Goal: Task Accomplishment & Management: Manage account settings

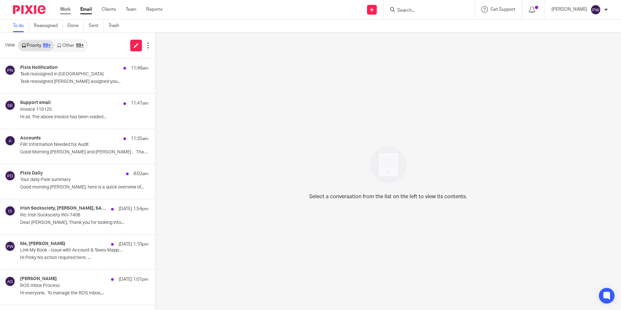
click at [62, 6] on link "Work" at bounding box center [65, 9] width 10 height 6
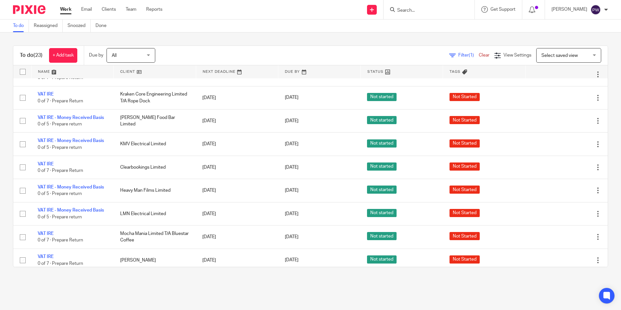
scroll to position [363, 0]
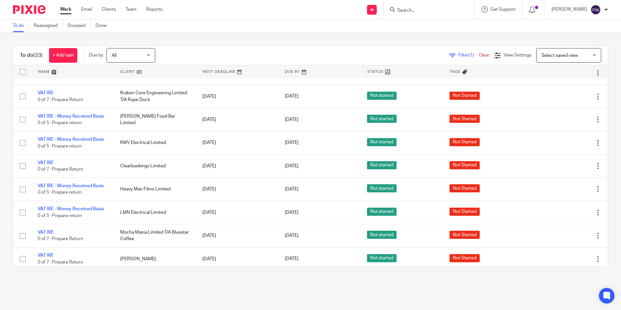
click at [554, 56] on span "Select saved view" at bounding box center [559, 55] width 36 height 5
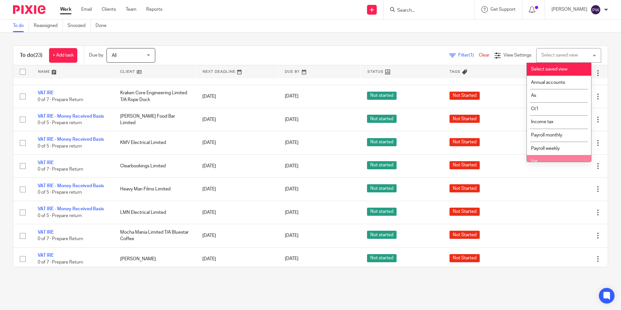
click at [538, 157] on li "Vat" at bounding box center [559, 161] width 64 height 13
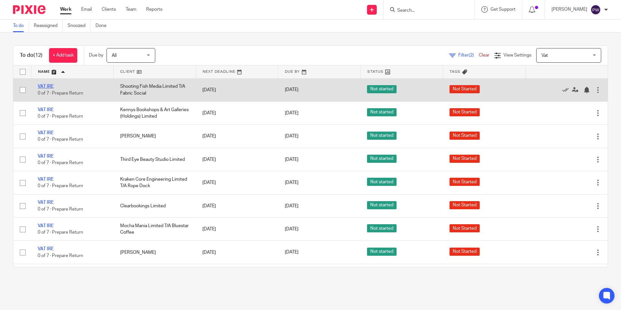
click at [45, 86] on link "VAT IRE" at bounding box center [46, 86] width 16 height 5
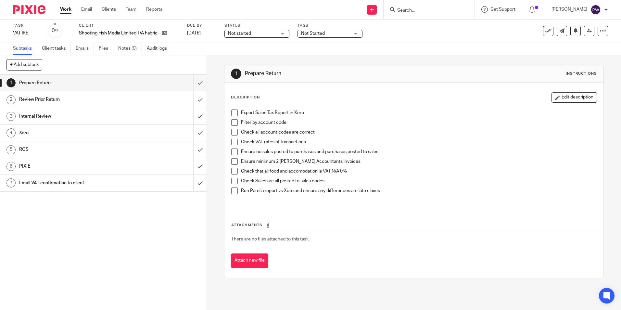
click at [253, 32] on span "Not started" at bounding box center [252, 33] width 49 height 7
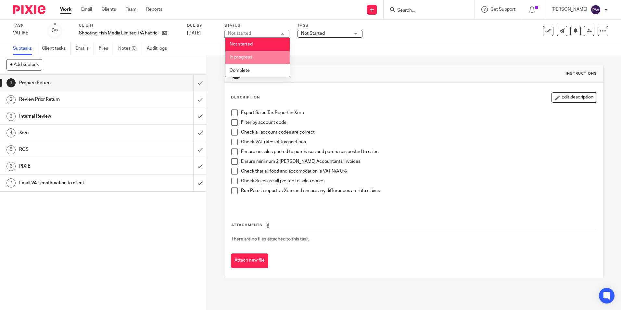
click at [247, 59] on span "In progress" at bounding box center [241, 57] width 23 height 5
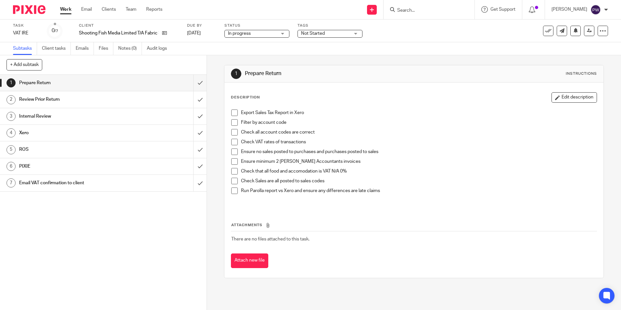
click at [324, 30] on span "Not Started" at bounding box center [325, 33] width 49 height 7
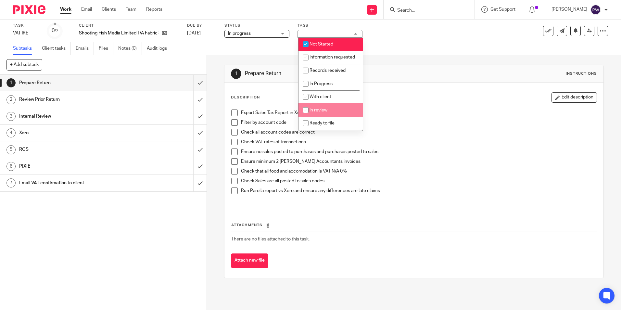
click at [313, 114] on li "In review" at bounding box center [330, 109] width 64 height 13
checkbox input "true"
click at [316, 41] on li "Not Started" at bounding box center [330, 44] width 64 height 13
checkbox input "false"
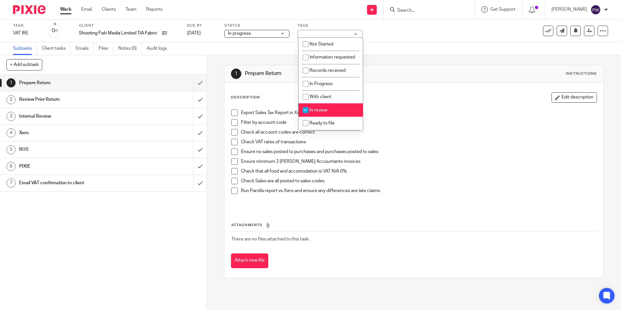
click at [423, 59] on div "1 Prepare Return Instructions Description Edit description Export Sales Tax Rep…" at bounding box center [413, 171] width 379 height 233
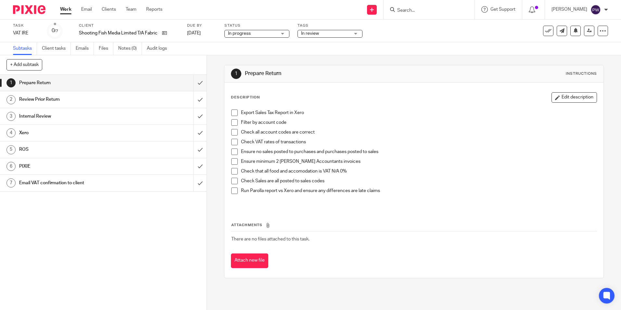
click at [234, 112] on span at bounding box center [234, 112] width 6 height 6
click at [233, 123] on span at bounding box center [234, 122] width 6 height 6
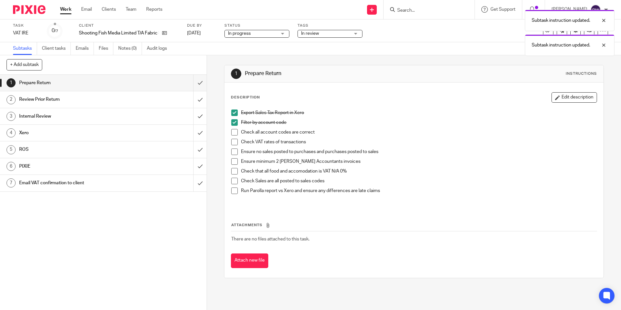
click at [233, 134] on span at bounding box center [234, 132] width 6 height 6
click at [232, 143] on span at bounding box center [234, 142] width 6 height 6
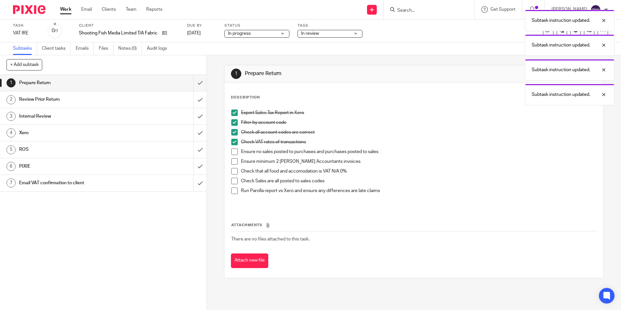
click at [232, 150] on span at bounding box center [234, 151] width 6 height 6
click at [233, 159] on span at bounding box center [234, 161] width 6 height 6
click at [231, 171] on span at bounding box center [234, 171] width 6 height 6
click at [231, 181] on span at bounding box center [234, 181] width 6 height 6
click at [231, 193] on span at bounding box center [234, 190] width 6 height 6
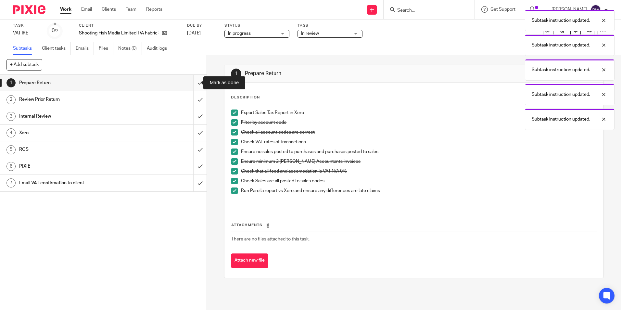
click at [198, 86] on input "submit" at bounding box center [103, 83] width 207 height 16
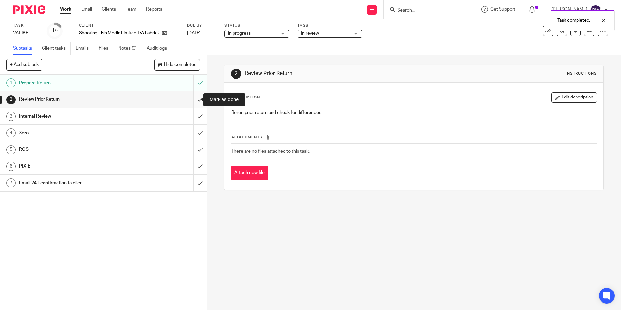
click at [195, 101] on input "submit" at bounding box center [103, 99] width 207 height 16
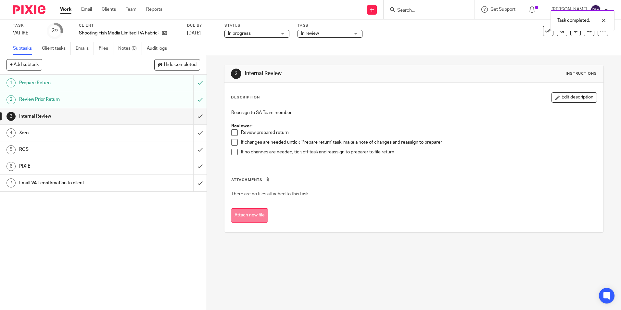
click at [260, 213] on button "Attach new file" at bounding box center [249, 215] width 37 height 15
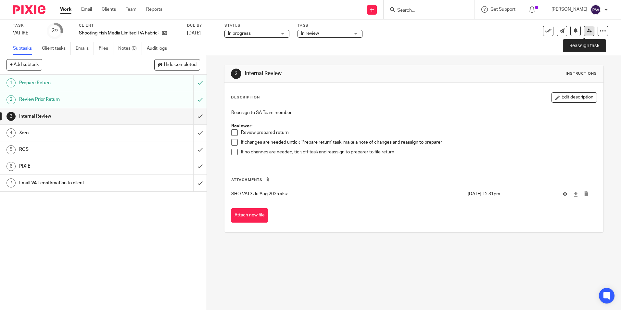
click at [587, 30] on link at bounding box center [589, 31] width 10 height 10
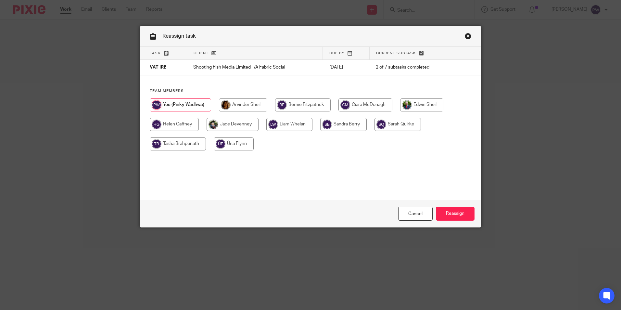
click at [177, 146] on input "radio" at bounding box center [178, 143] width 56 height 13
radio input "true"
click at [452, 216] on input "Reassign" at bounding box center [455, 214] width 39 height 14
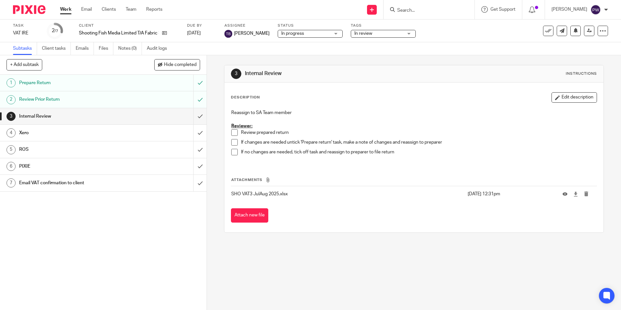
click at [63, 8] on link "Work" at bounding box center [65, 9] width 11 height 6
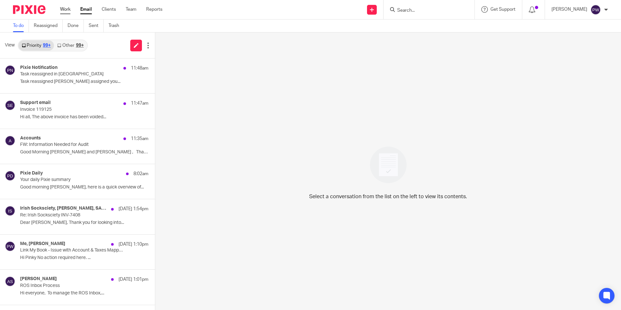
click at [68, 10] on link "Work" at bounding box center [65, 9] width 10 height 6
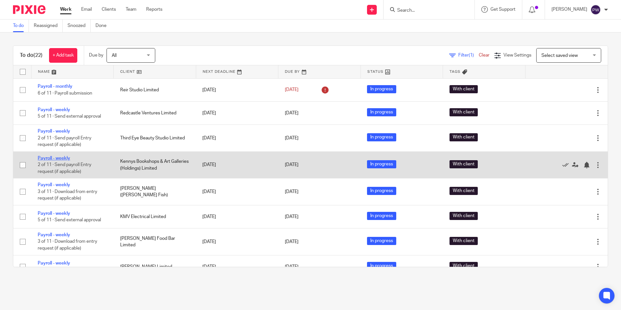
click at [55, 159] on link "Payroll - weekly" at bounding box center [54, 158] width 32 height 5
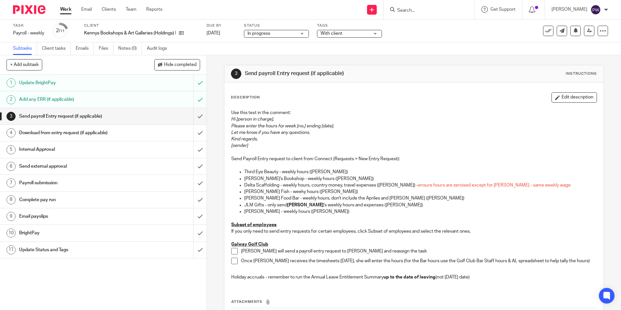
click at [345, 32] on span "With client" at bounding box center [345, 33] width 49 height 7
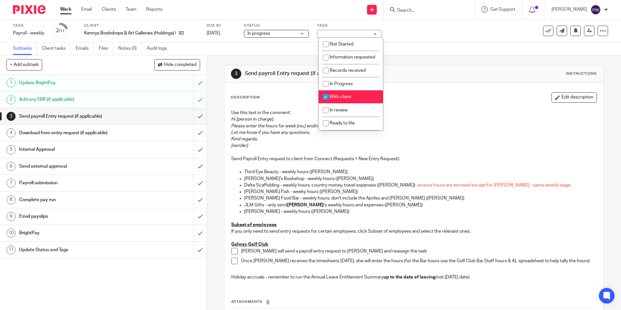
click at [339, 99] on span "With client" at bounding box center [341, 97] width 22 height 5
checkbox input "false"
drag, startPoint x: 339, startPoint y: 118, endPoint x: 364, endPoint y: 108, distance: 27.0
click at [339, 112] on span "In review" at bounding box center [339, 110] width 18 height 5
checkbox input "true"
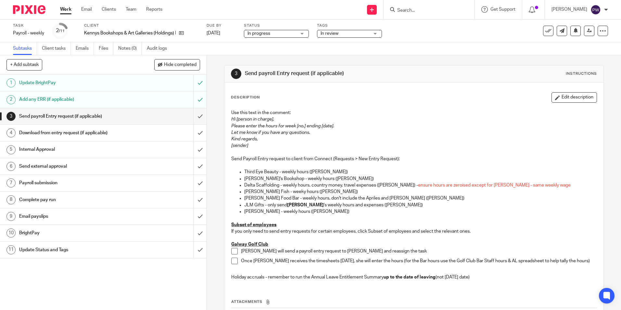
click at [410, 80] on div "3 Send payroll Entry request (if applicable) Instructions" at bounding box center [413, 73] width 379 height 17
click at [195, 118] on input "submit" at bounding box center [103, 116] width 207 height 16
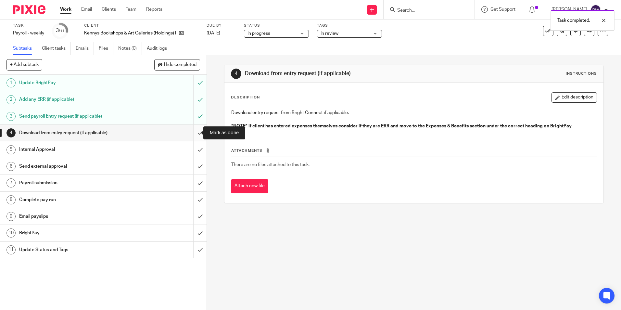
click at [193, 139] on input "submit" at bounding box center [103, 133] width 207 height 16
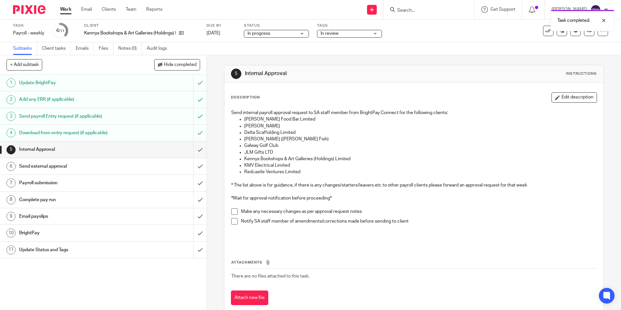
click at [64, 7] on link "Work" at bounding box center [65, 9] width 11 height 6
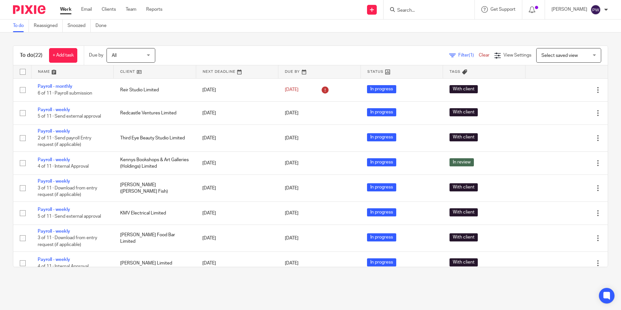
click at [69, 9] on link "Work" at bounding box center [65, 9] width 11 height 6
click at [541, 52] on span "Select saved view" at bounding box center [564, 55] width 47 height 14
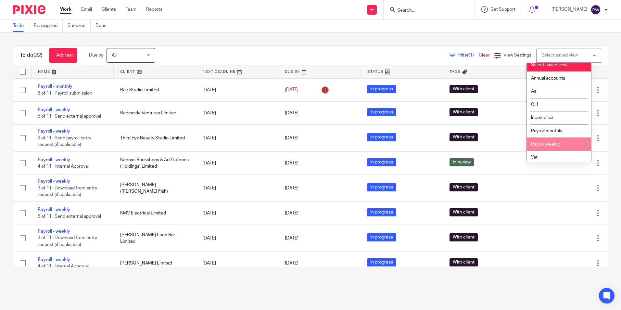
scroll to position [6, 0]
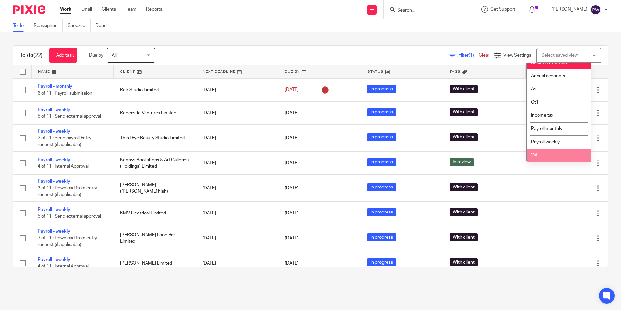
click at [539, 152] on li "Vat" at bounding box center [559, 154] width 64 height 13
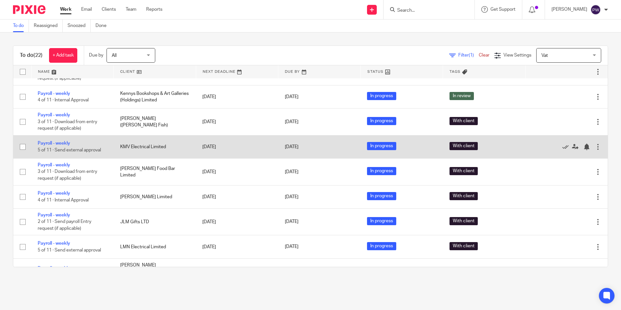
scroll to position [130, 0]
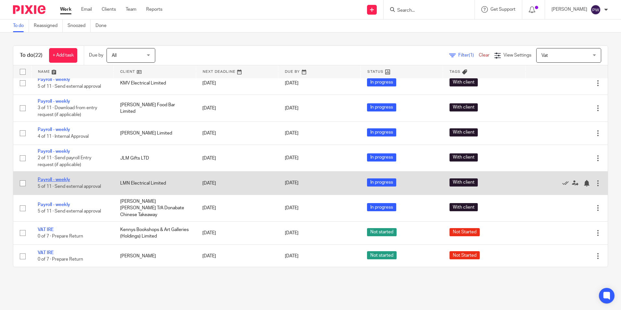
click at [53, 180] on link "Payroll - weekly" at bounding box center [54, 179] width 32 height 5
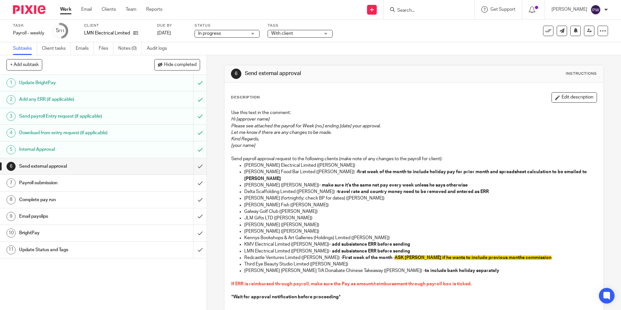
click at [66, 10] on link "Work" at bounding box center [65, 9] width 11 height 6
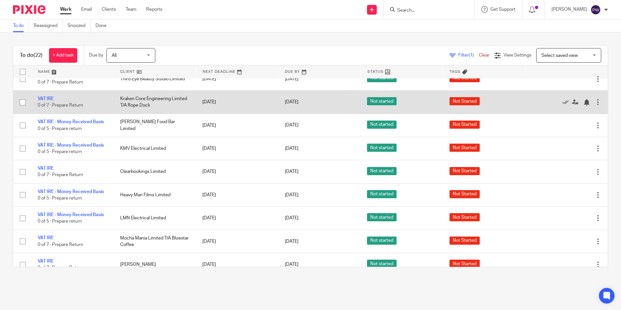
scroll to position [336, 0]
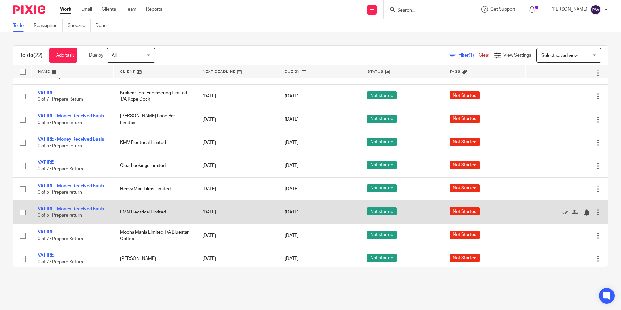
click at [63, 207] on link "VAT IRE - Money Received Basis" at bounding box center [71, 209] width 66 height 5
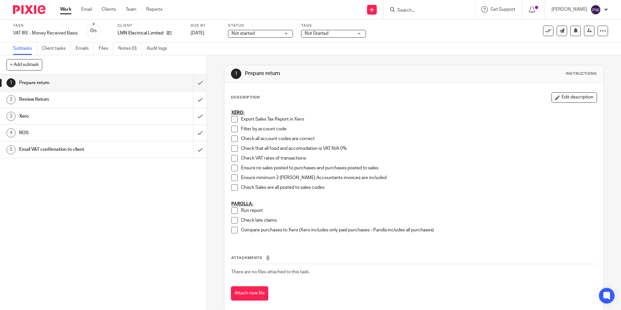
click at [85, 103] on h1 "Review Return" at bounding box center [75, 100] width 112 height 10
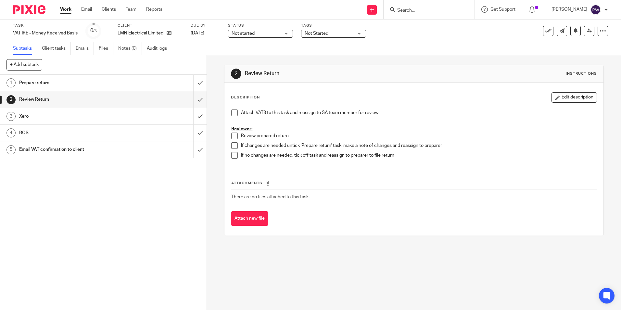
click at [102, 78] on link "1 Prepare return" at bounding box center [96, 83] width 193 height 16
